Goal: Check status: Check status

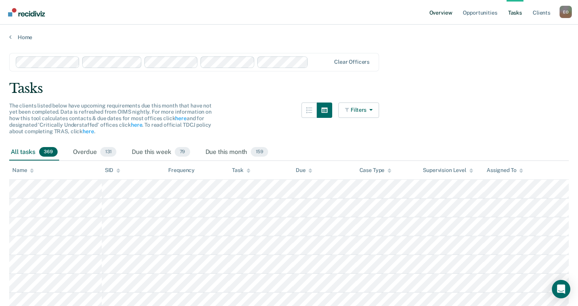
click at [439, 13] on link "Overview" at bounding box center [440, 12] width 26 height 25
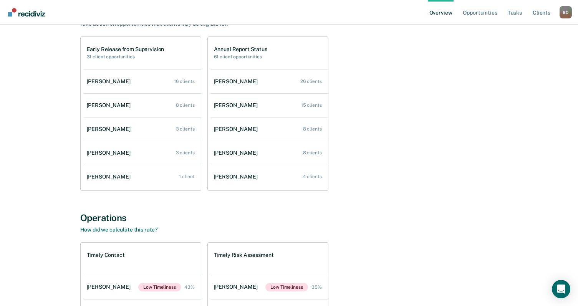
scroll to position [38, 0]
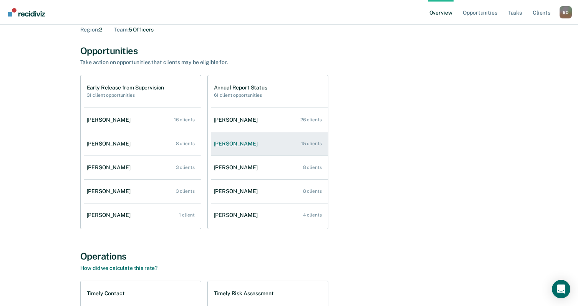
click at [315, 143] on div "15 clients" at bounding box center [311, 143] width 21 height 5
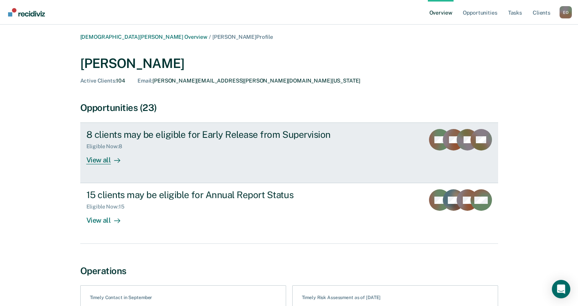
click at [458, 140] on rect at bounding box center [466, 139] width 21 height 21
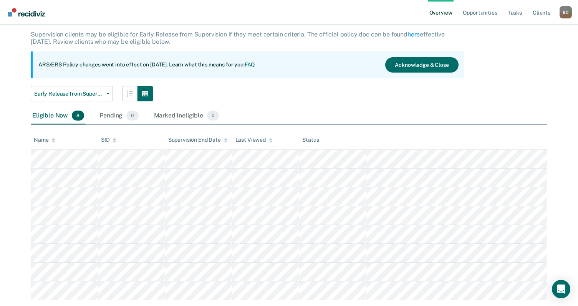
scroll to position [63, 0]
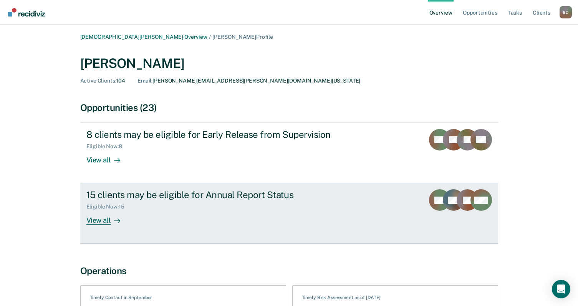
click at [456, 201] on icon at bounding box center [459, 196] width 21 height 28
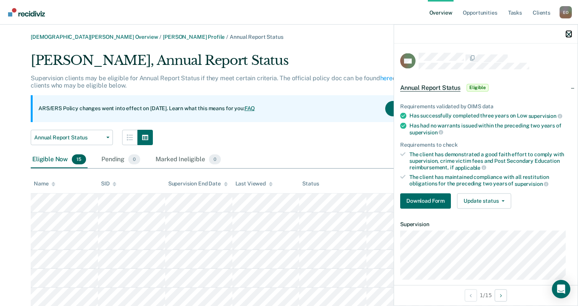
click at [568, 33] on icon "button" at bounding box center [568, 33] width 5 height 5
